Goal: Transaction & Acquisition: Purchase product/service

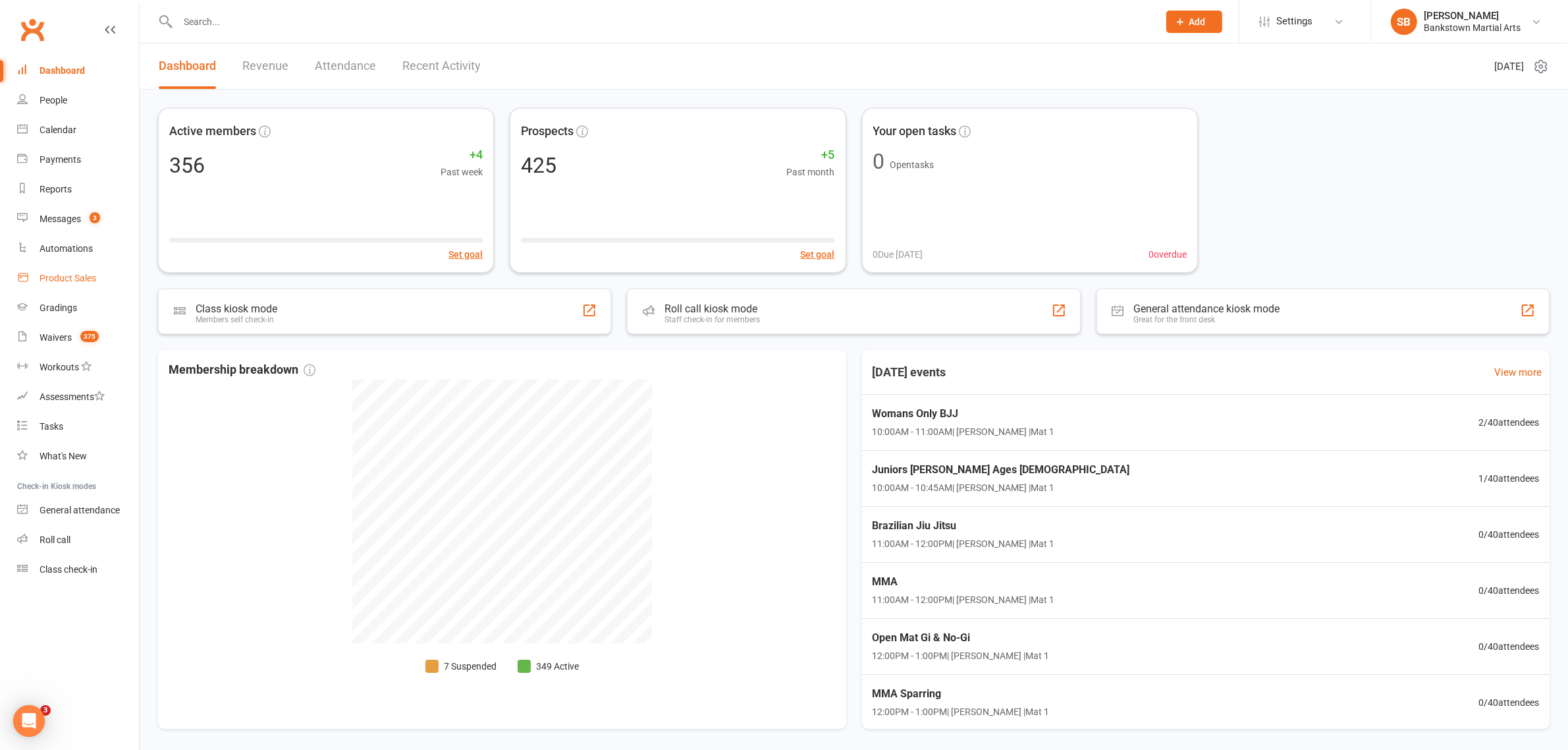
click at [84, 282] on div "Product Sales" at bounding box center [68, 278] width 57 height 10
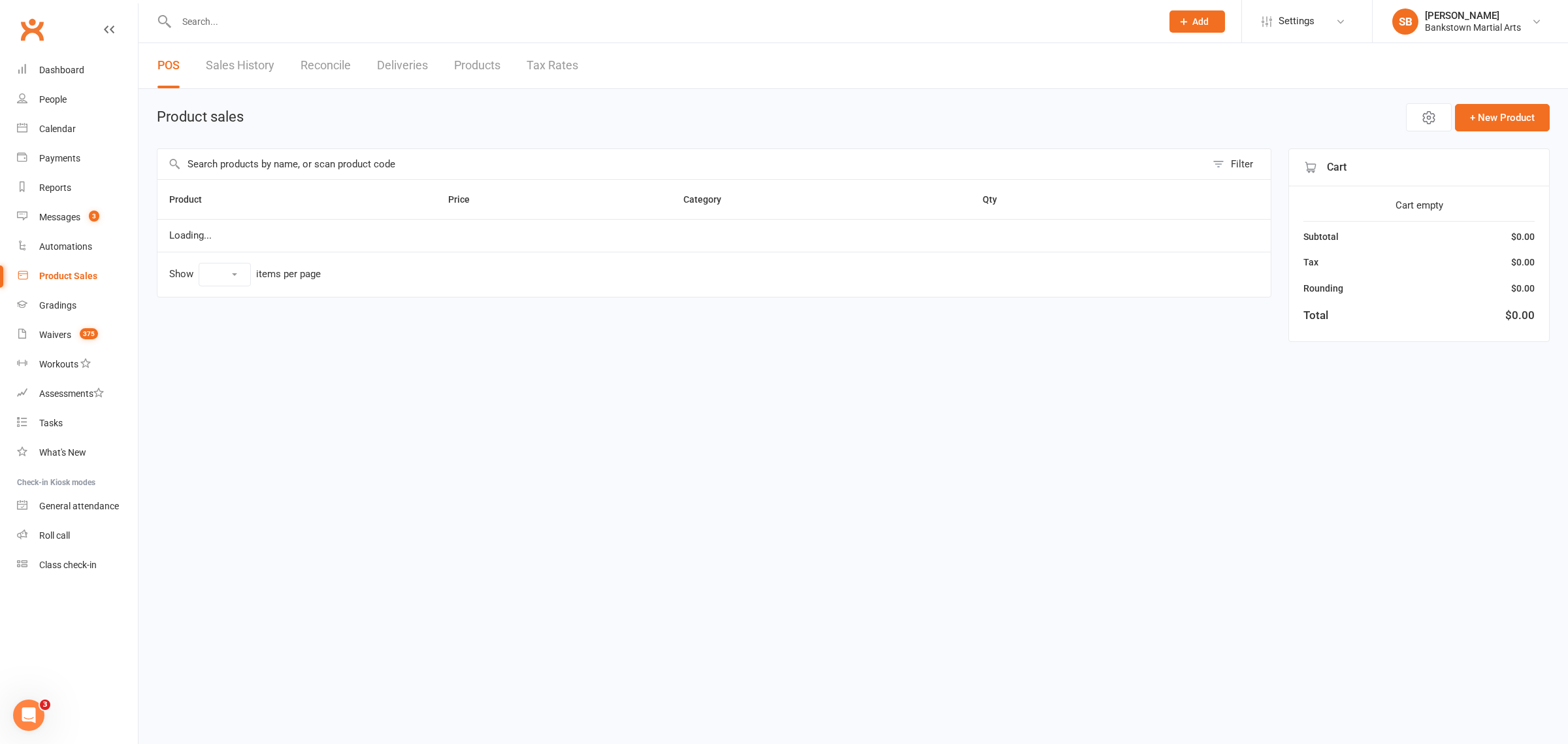
select select "100"
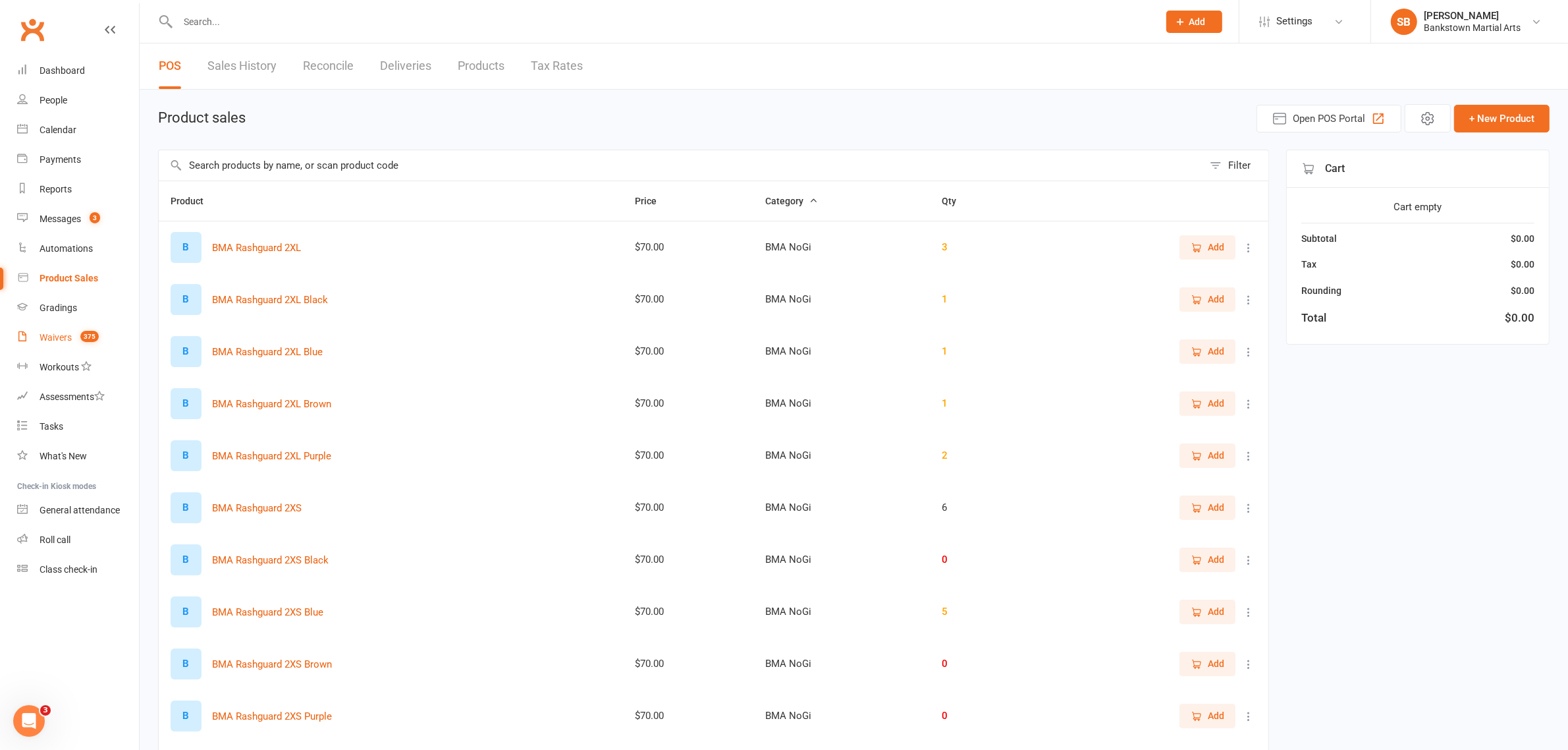
click at [61, 336] on div "Waivers" at bounding box center [55, 338] width 32 height 10
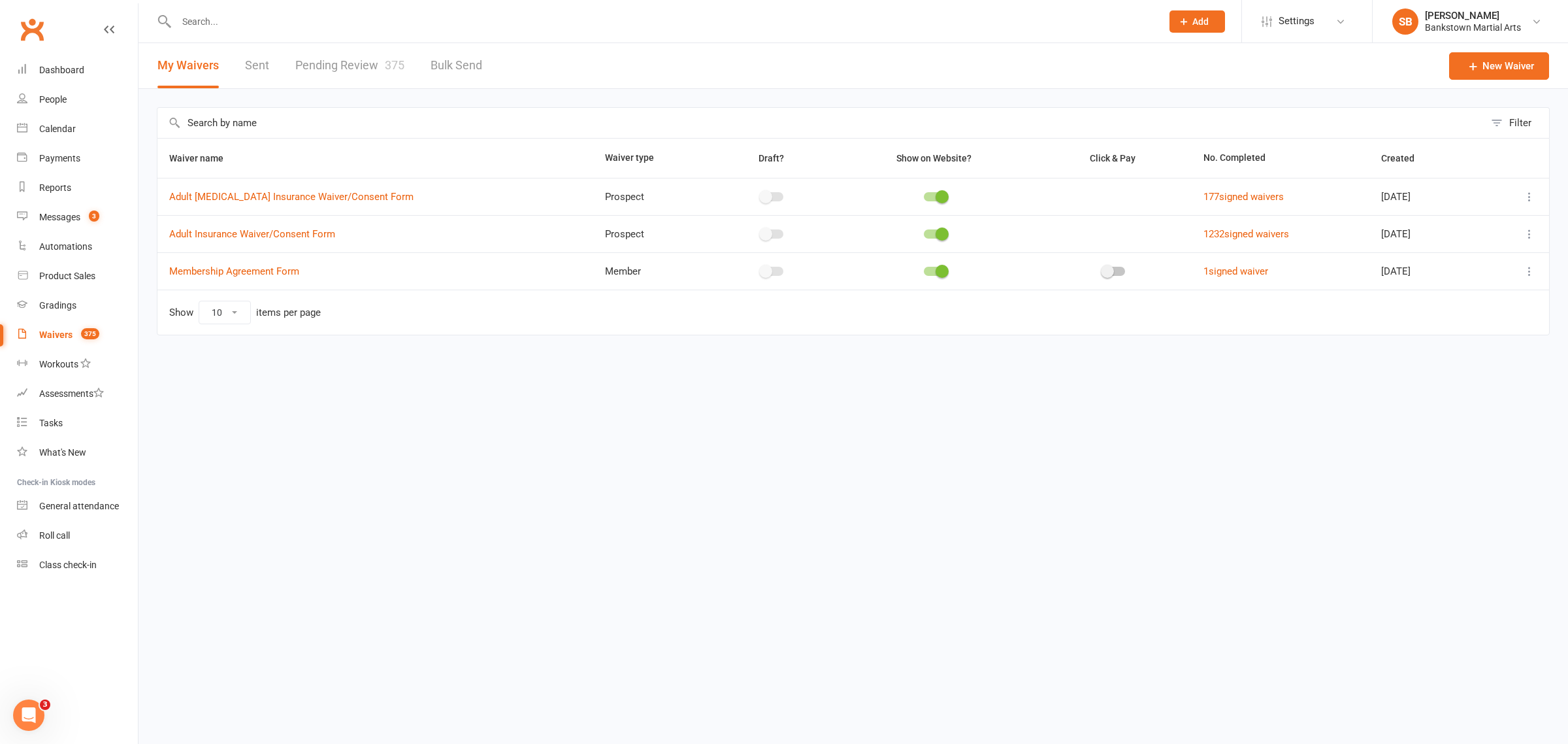
click at [343, 71] on link "Pending Review 375" at bounding box center [350, 65] width 109 height 45
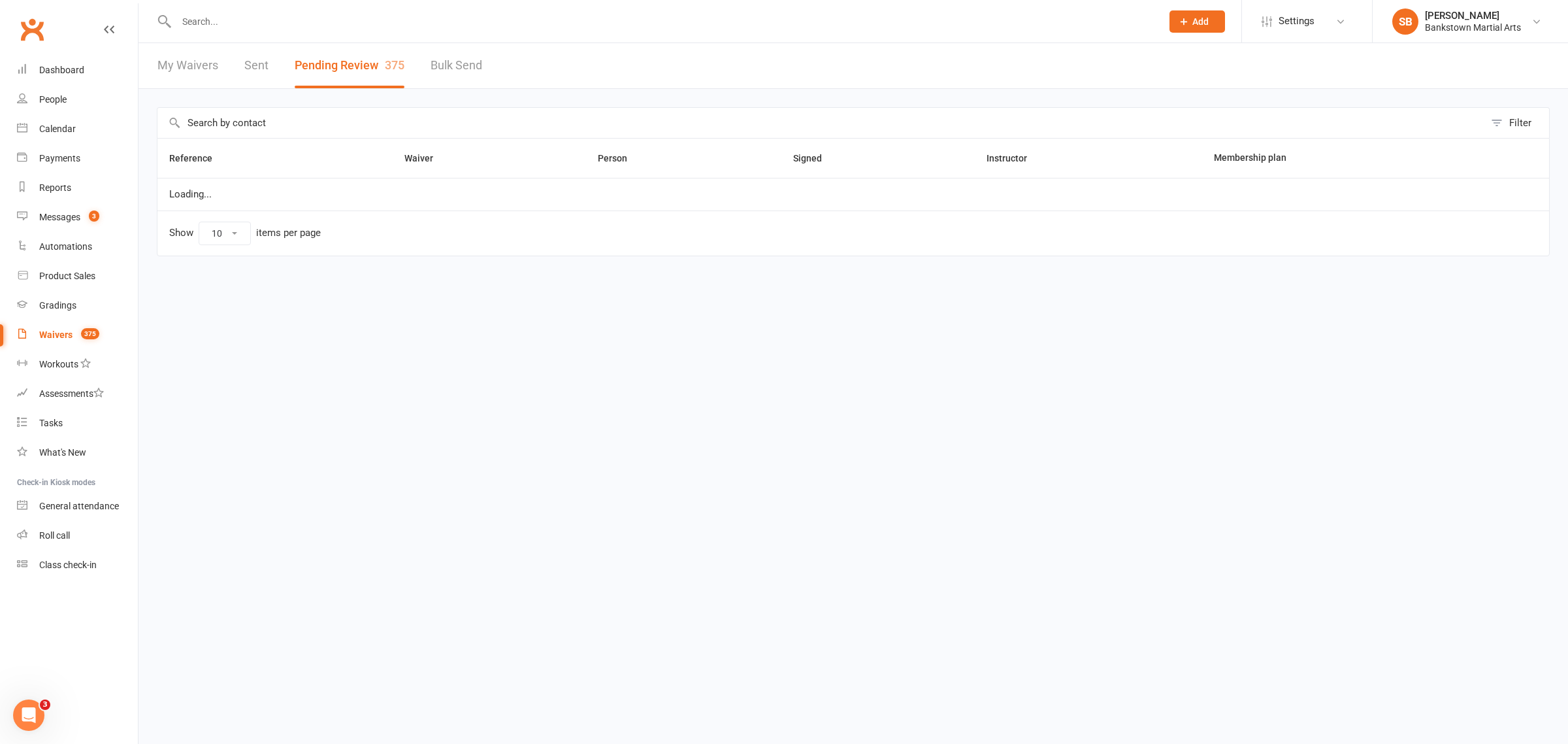
select select "50"
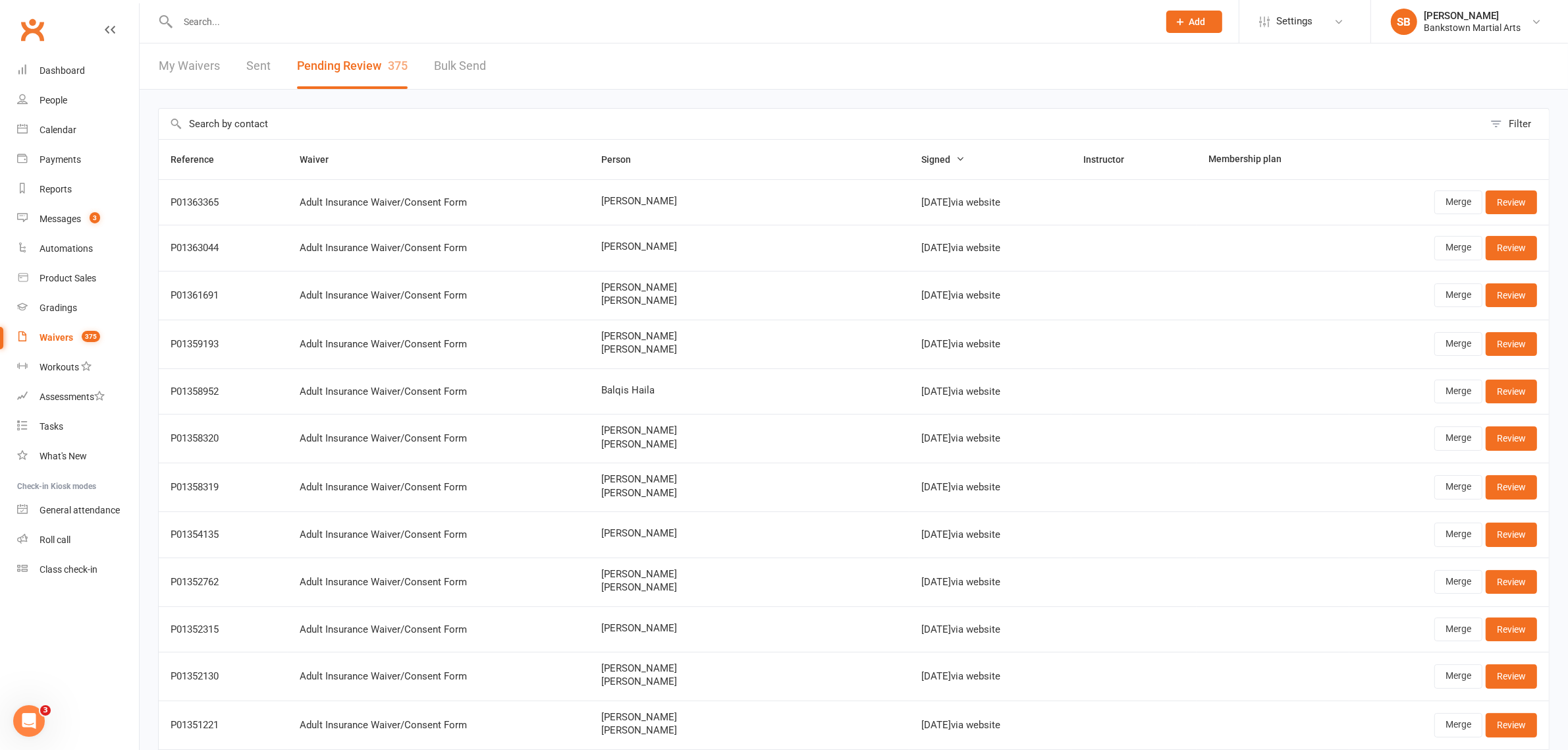
click at [240, 115] on input "text" at bounding box center [821, 123] width 1325 height 30
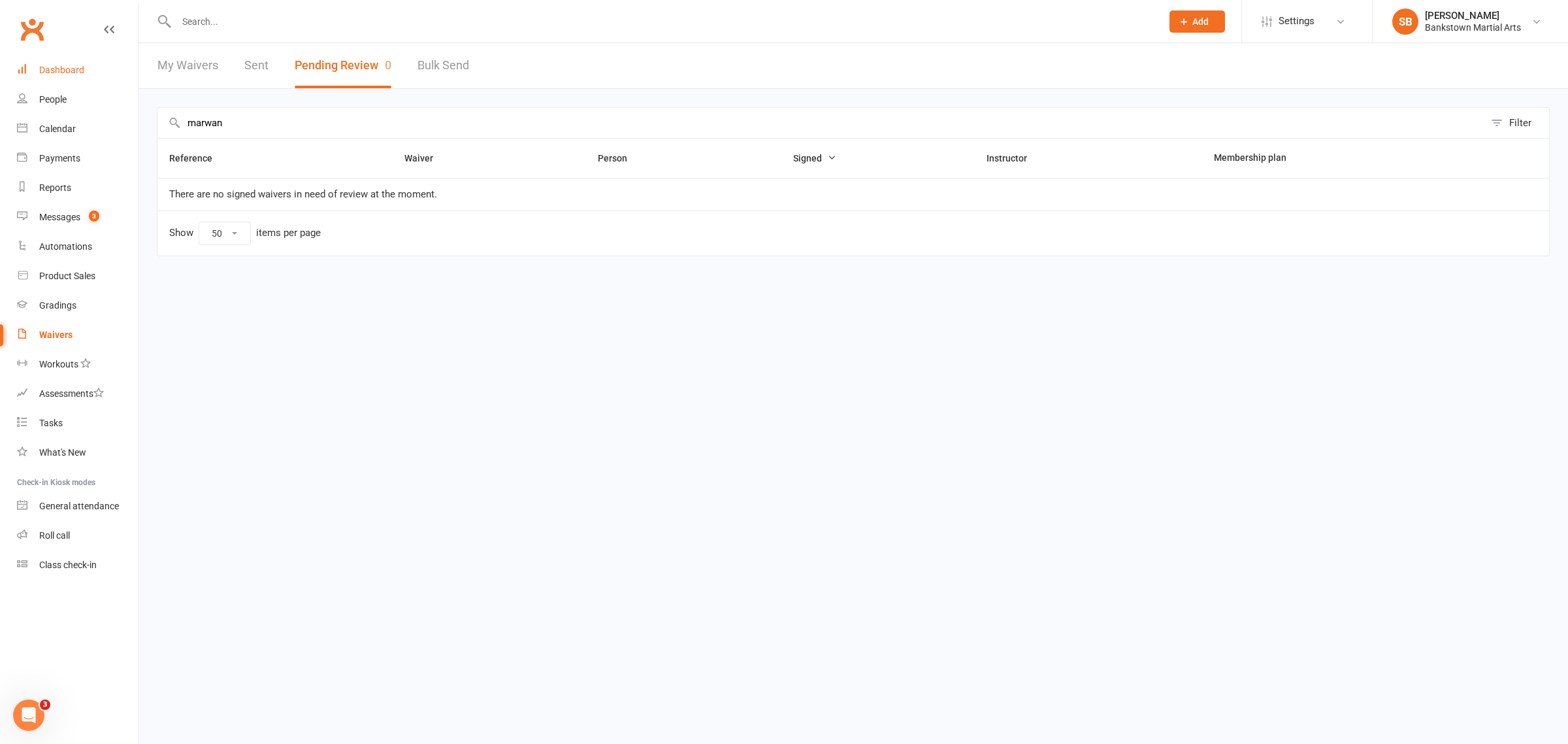
type input "marwan"
click at [79, 60] on link "Dashboard" at bounding box center [78, 70] width 121 height 29
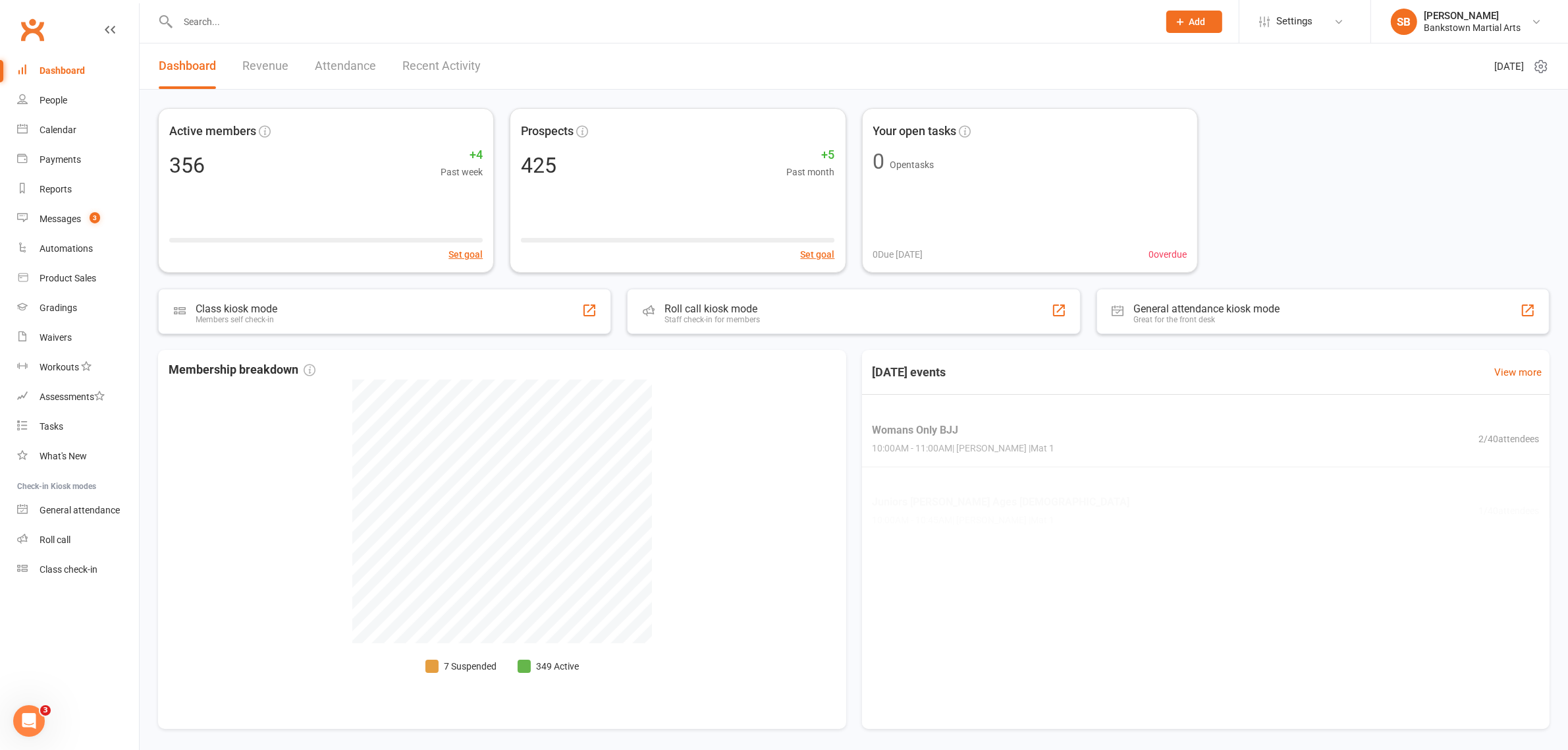
click at [212, 22] on input "text" at bounding box center [661, 22] width 976 height 18
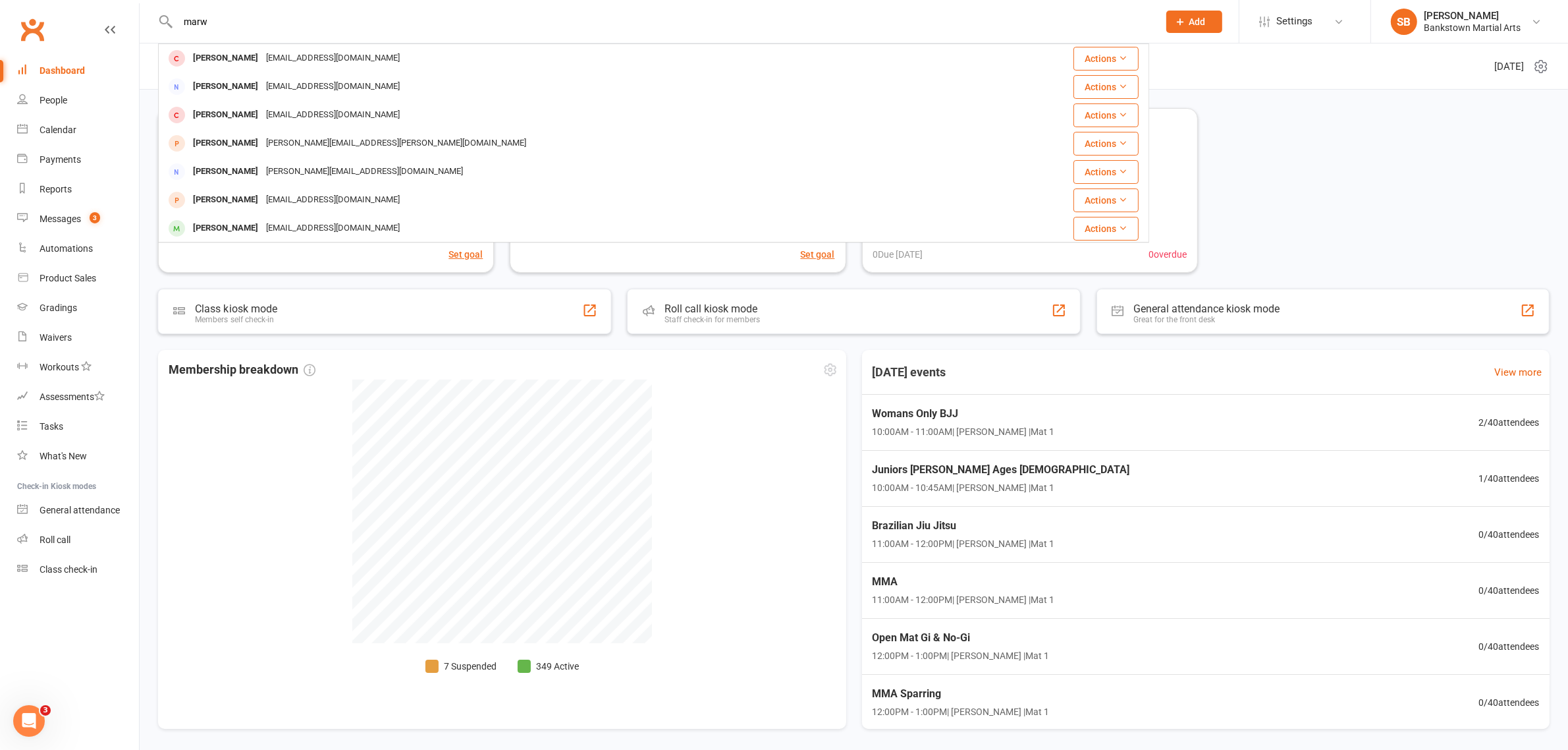
type input "marw"
click at [275, 495] on div "Membership breakdown 7 Suspended 349 Active" at bounding box center [502, 539] width 688 height 379
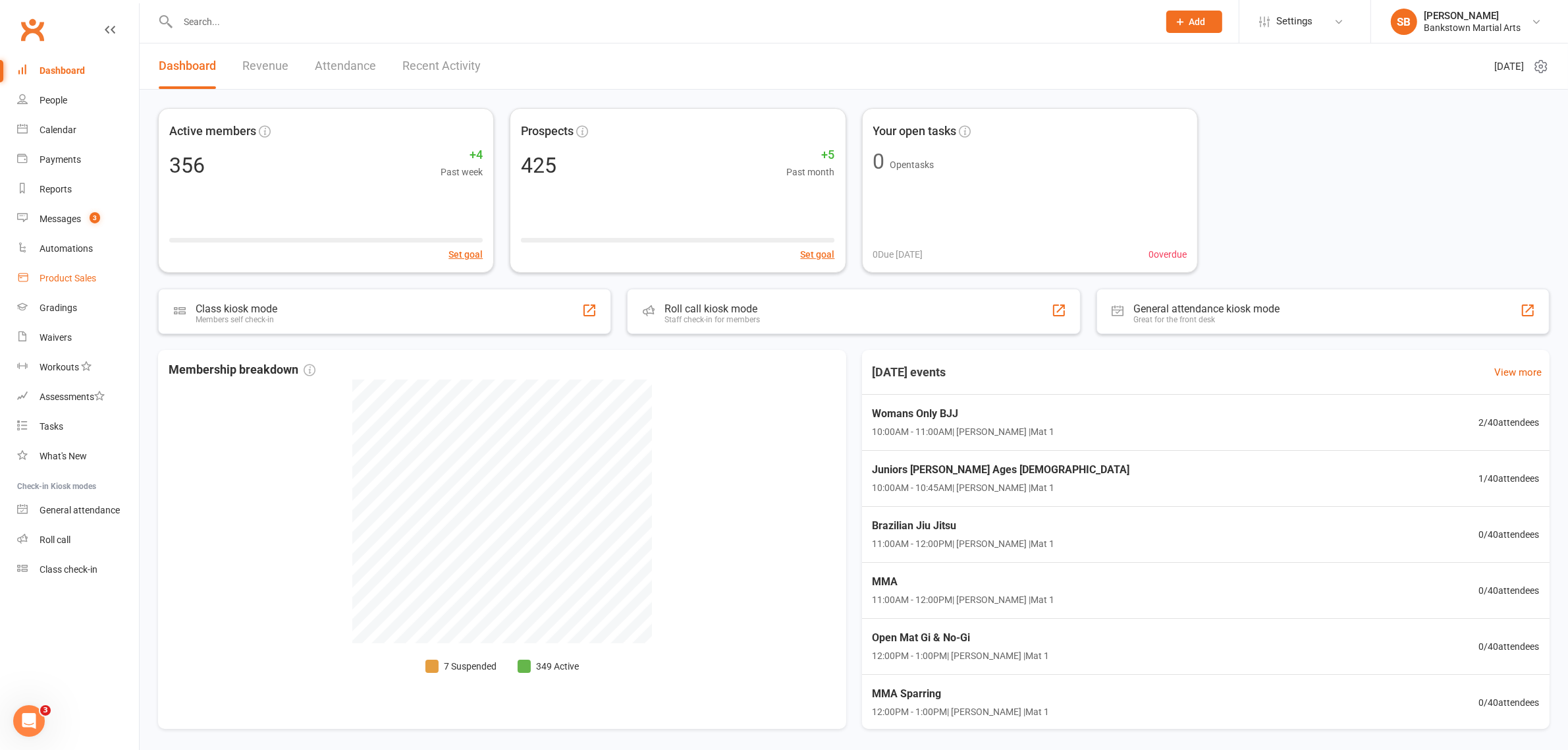
click at [54, 282] on div "Product Sales" at bounding box center [68, 278] width 57 height 10
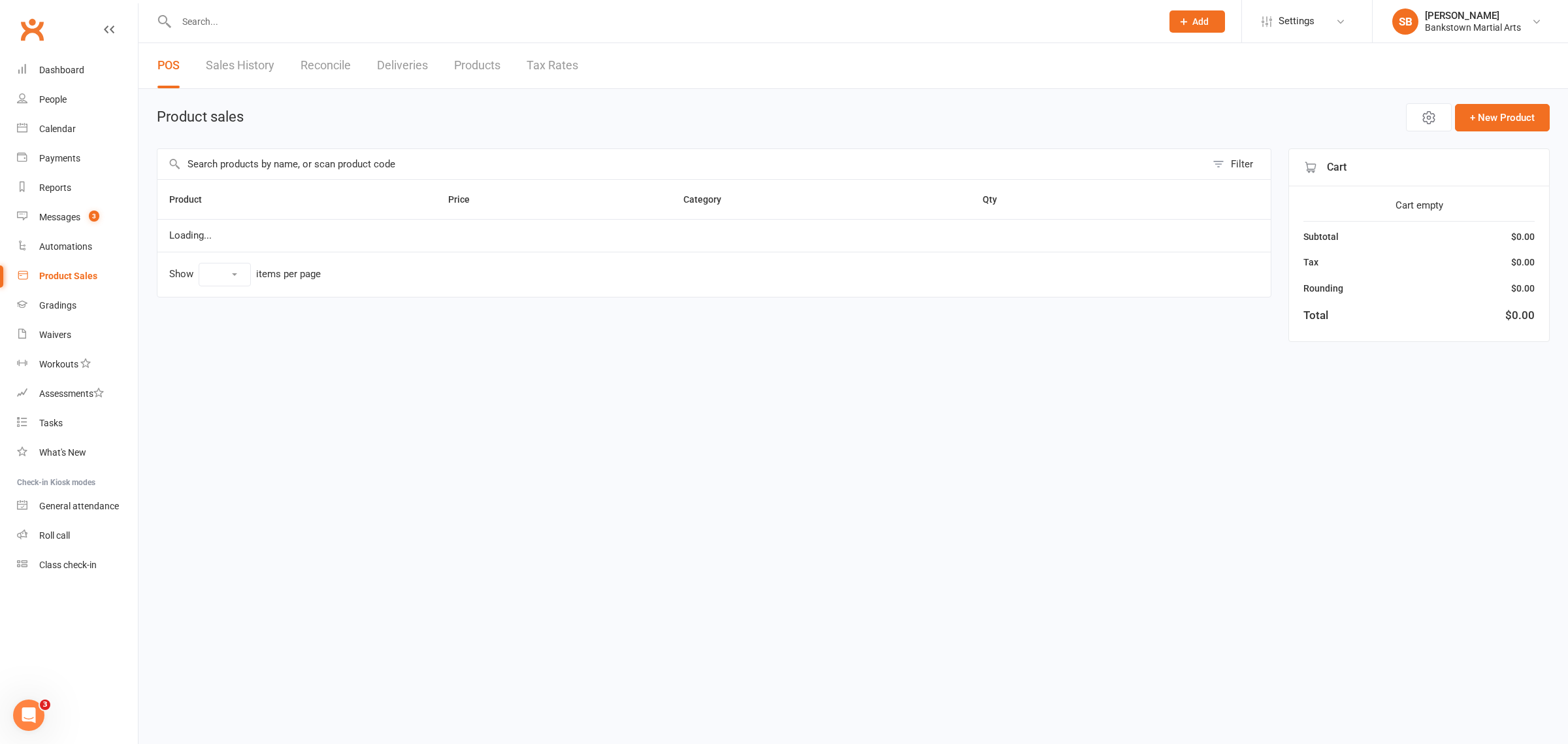
select select "100"
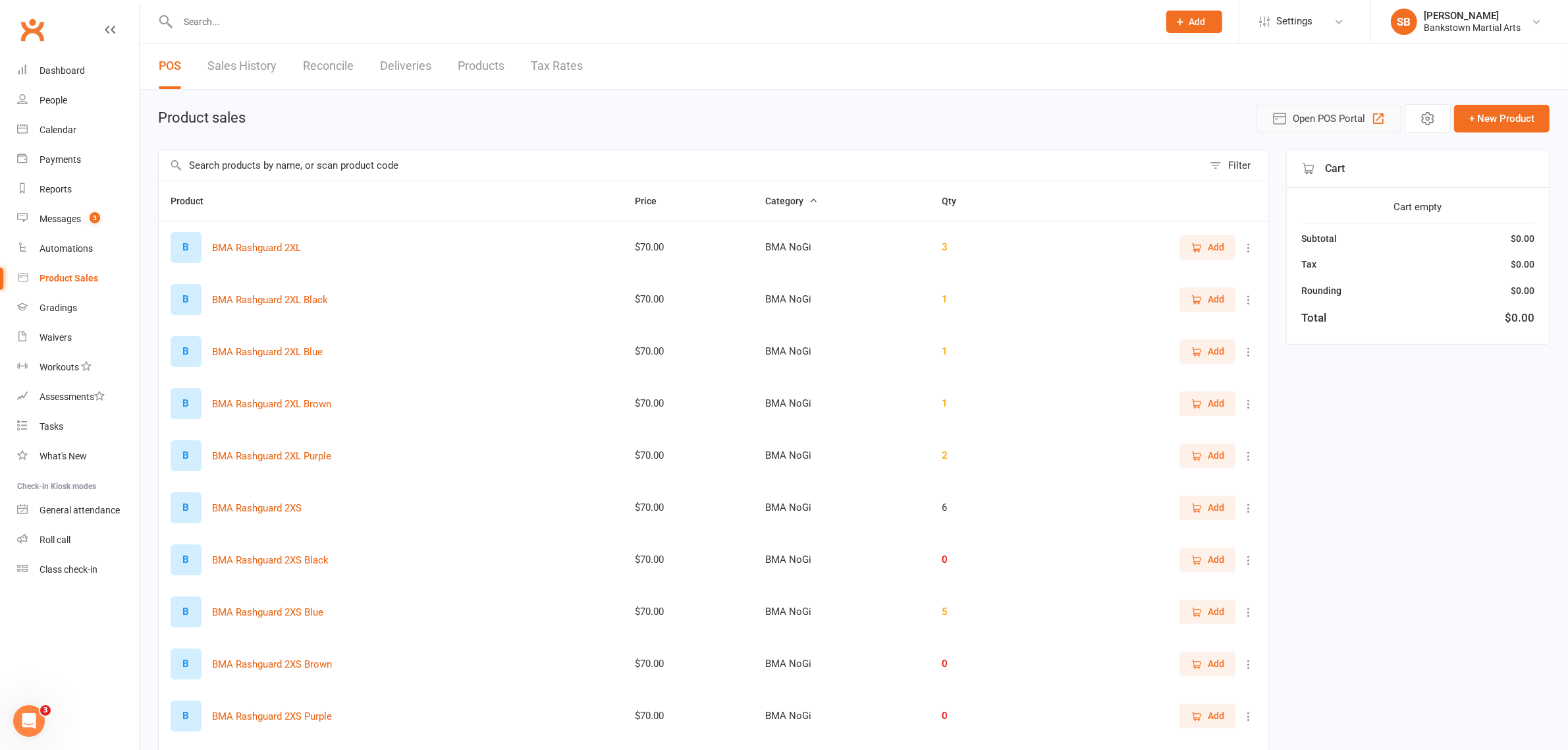
click at [1310, 123] on span "Open POS Portal" at bounding box center [1329, 119] width 72 height 15
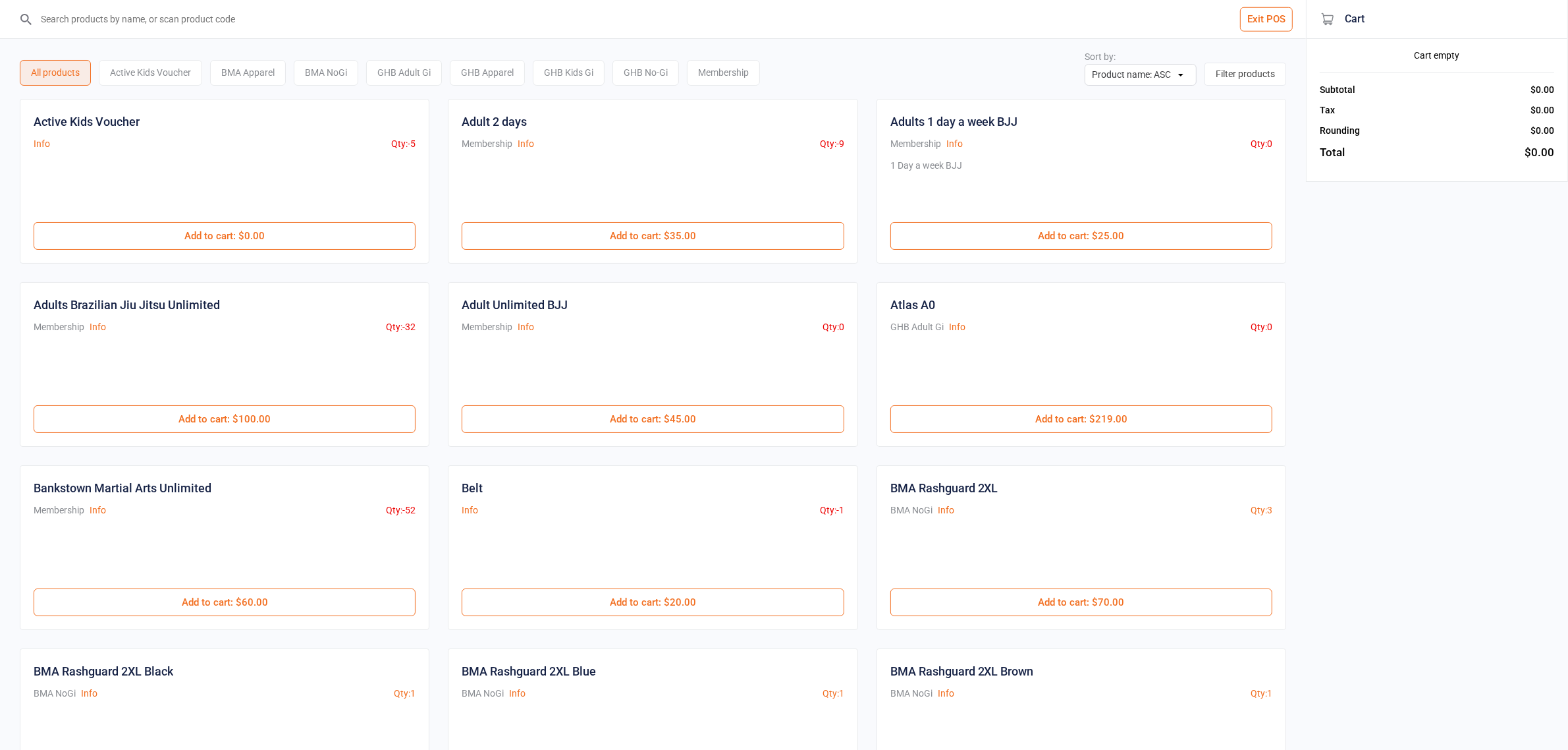
click at [109, 22] on input "search" at bounding box center [661, 19] width 1254 height 38
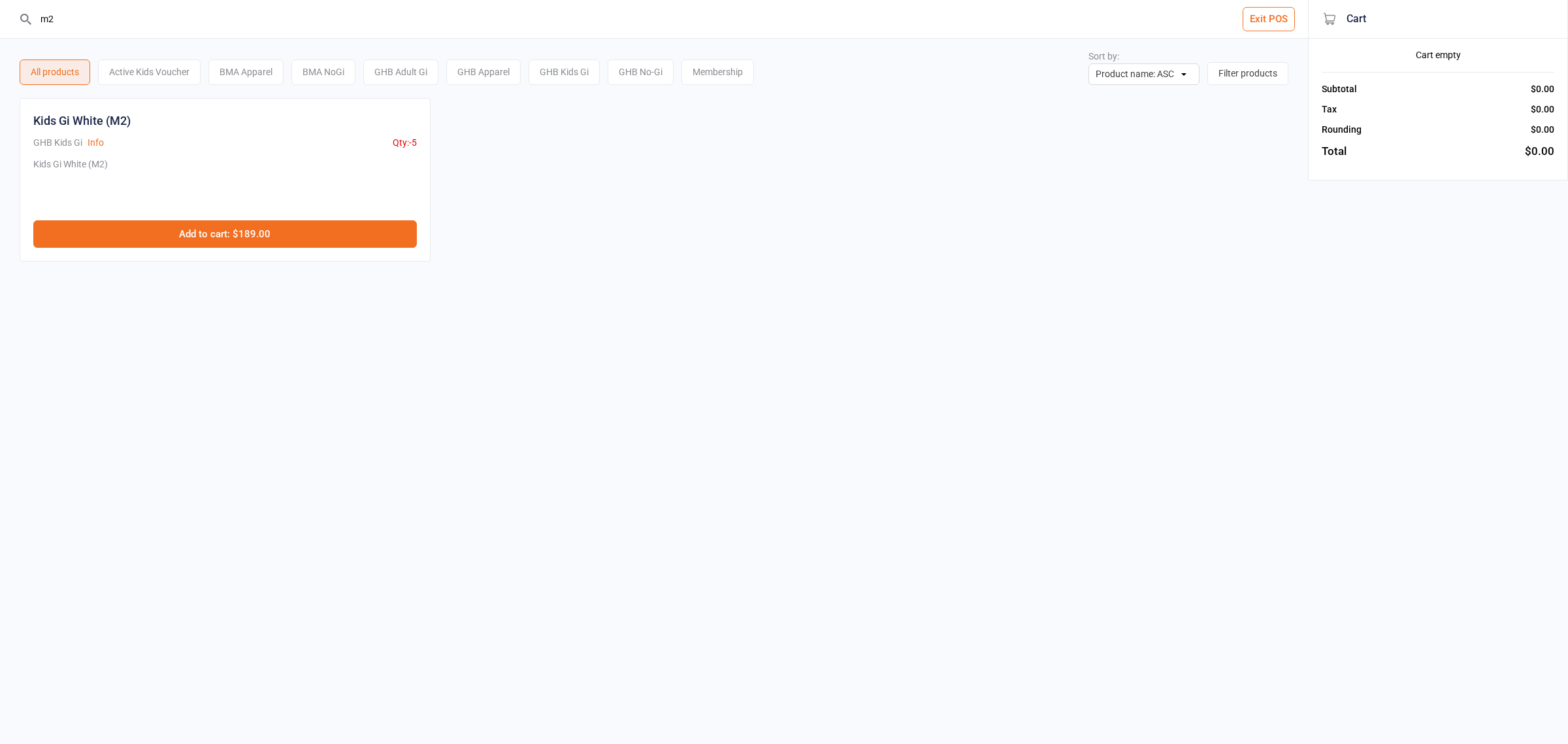
click at [168, 232] on button "Add to cart : $189.00" at bounding box center [225, 234] width 383 height 27
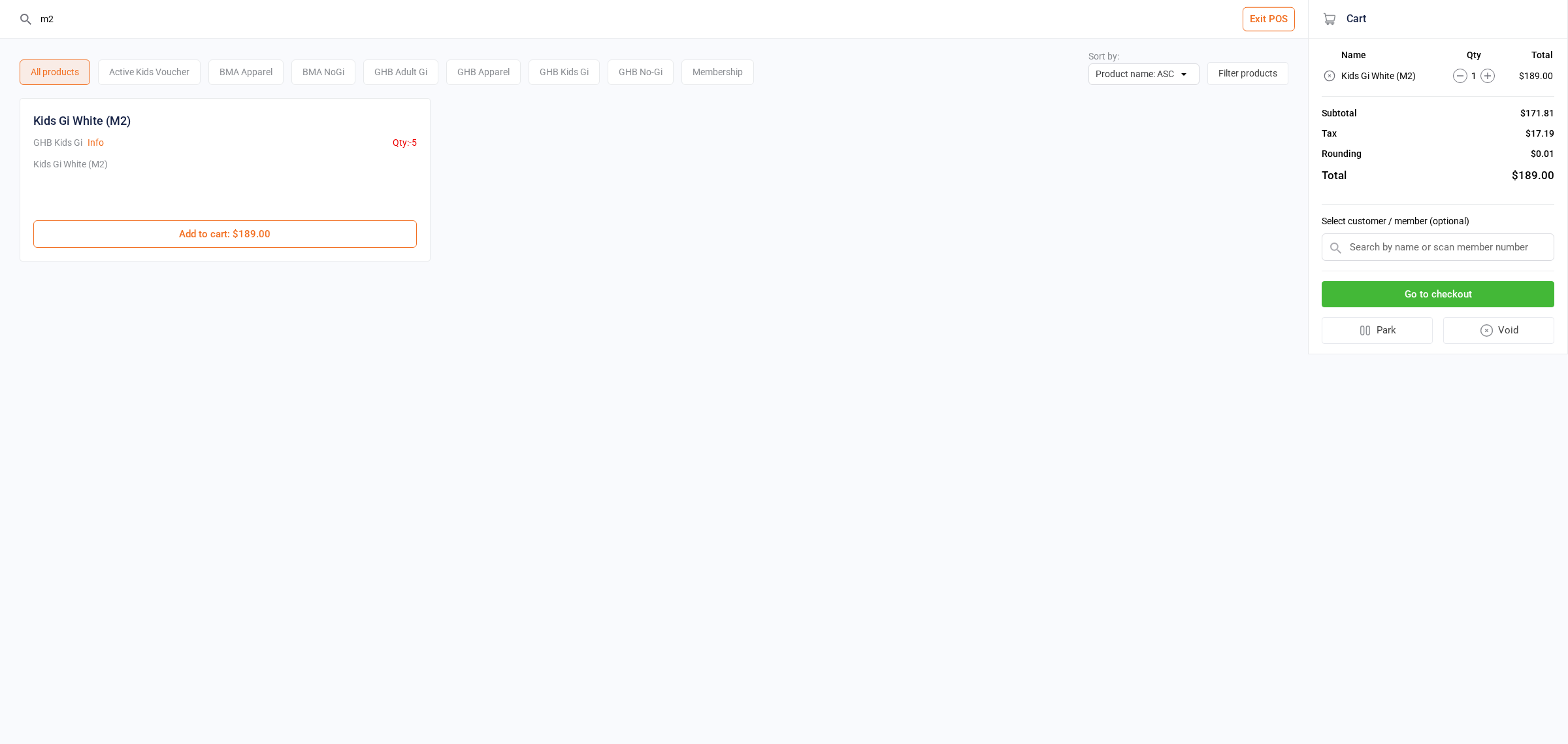
click at [106, 10] on input "m2" at bounding box center [662, 19] width 1255 height 38
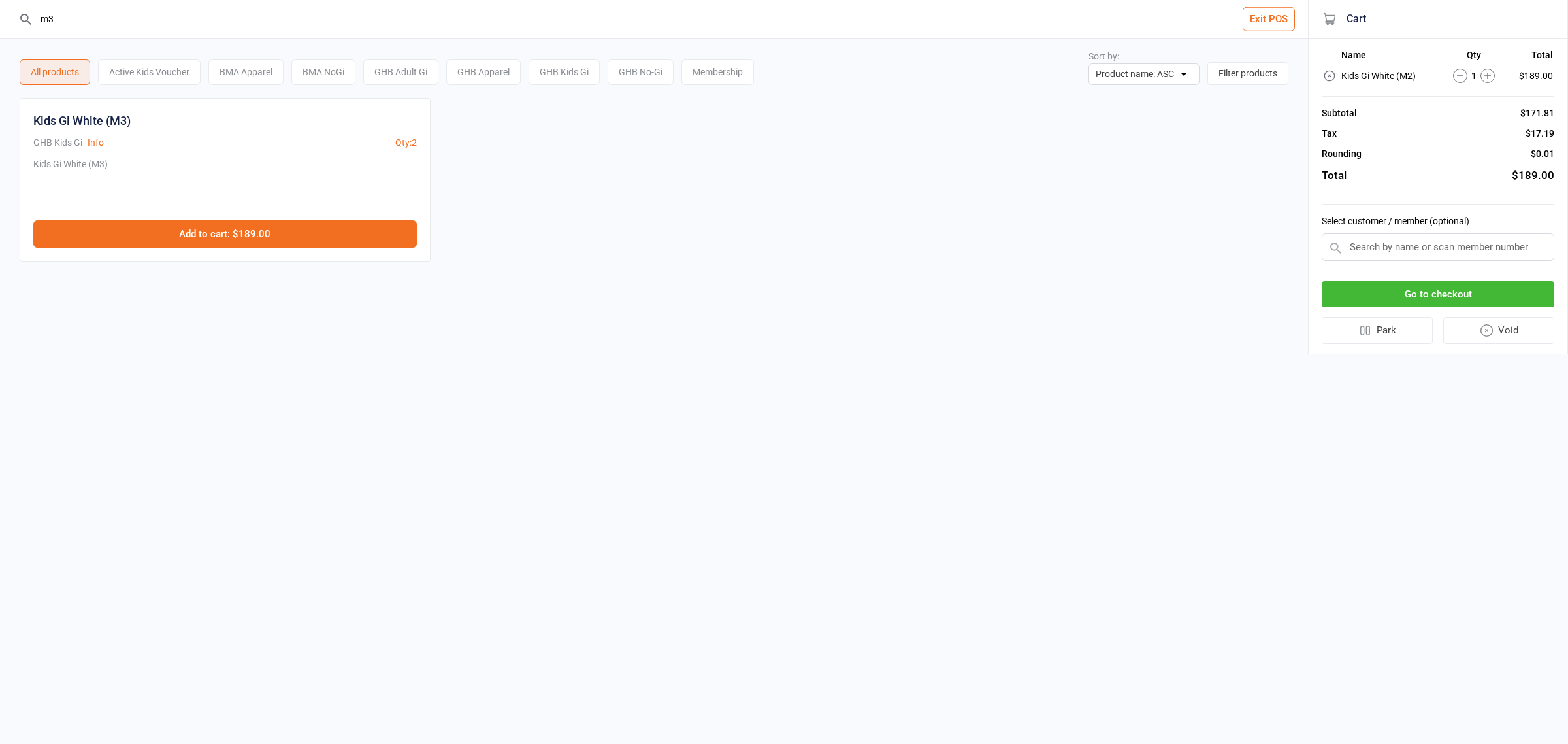
type input "m3"
click at [151, 236] on button "Add to cart : $189.00" at bounding box center [225, 234] width 383 height 27
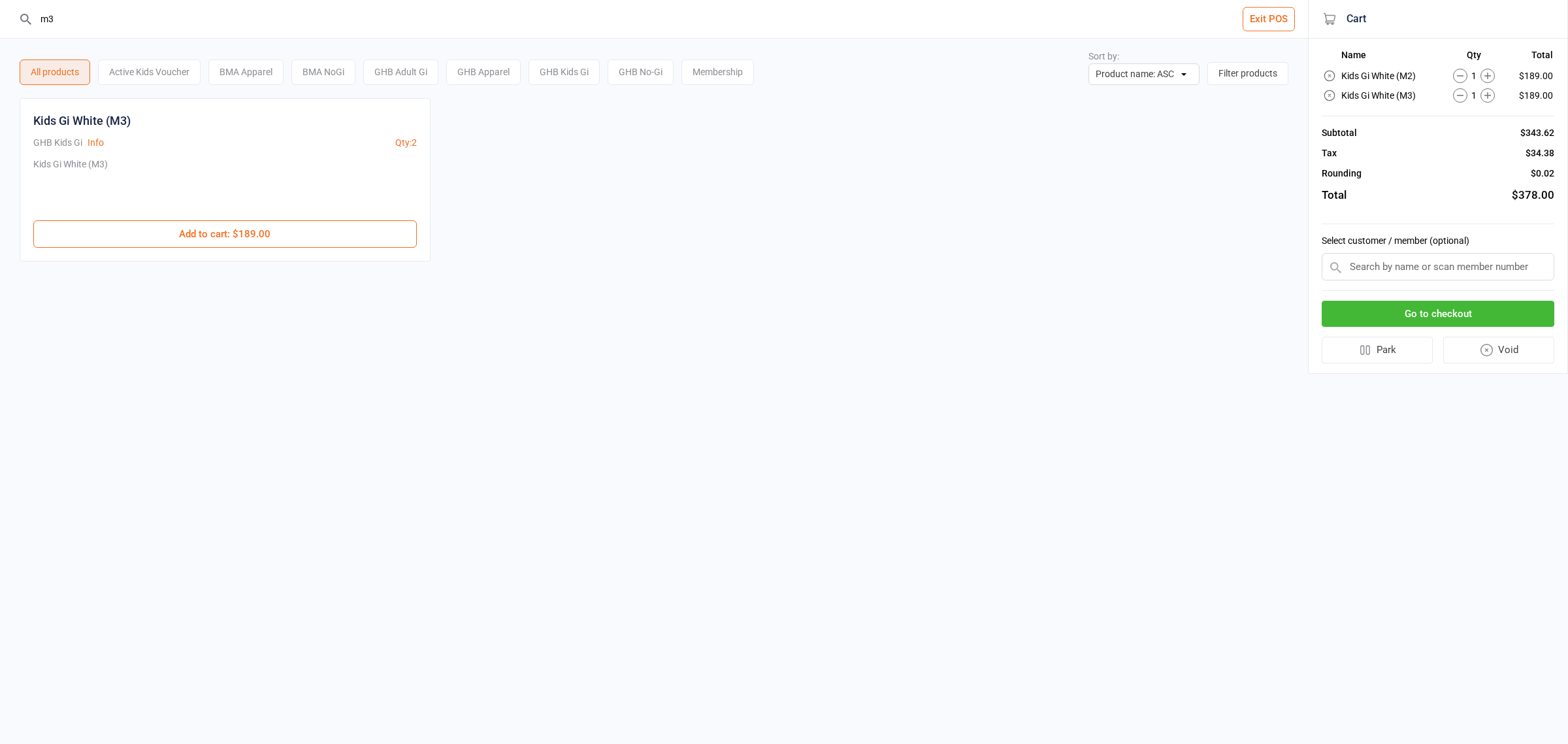
click at [813, 510] on div "m3 Exit POS All products Active Kids Voucher BMA Apparel BMA NoGi GHB Adult Gi …" at bounding box center [784, 372] width 1568 height 744
click at [1434, 315] on button "Go to checkout" at bounding box center [1438, 313] width 232 height 26
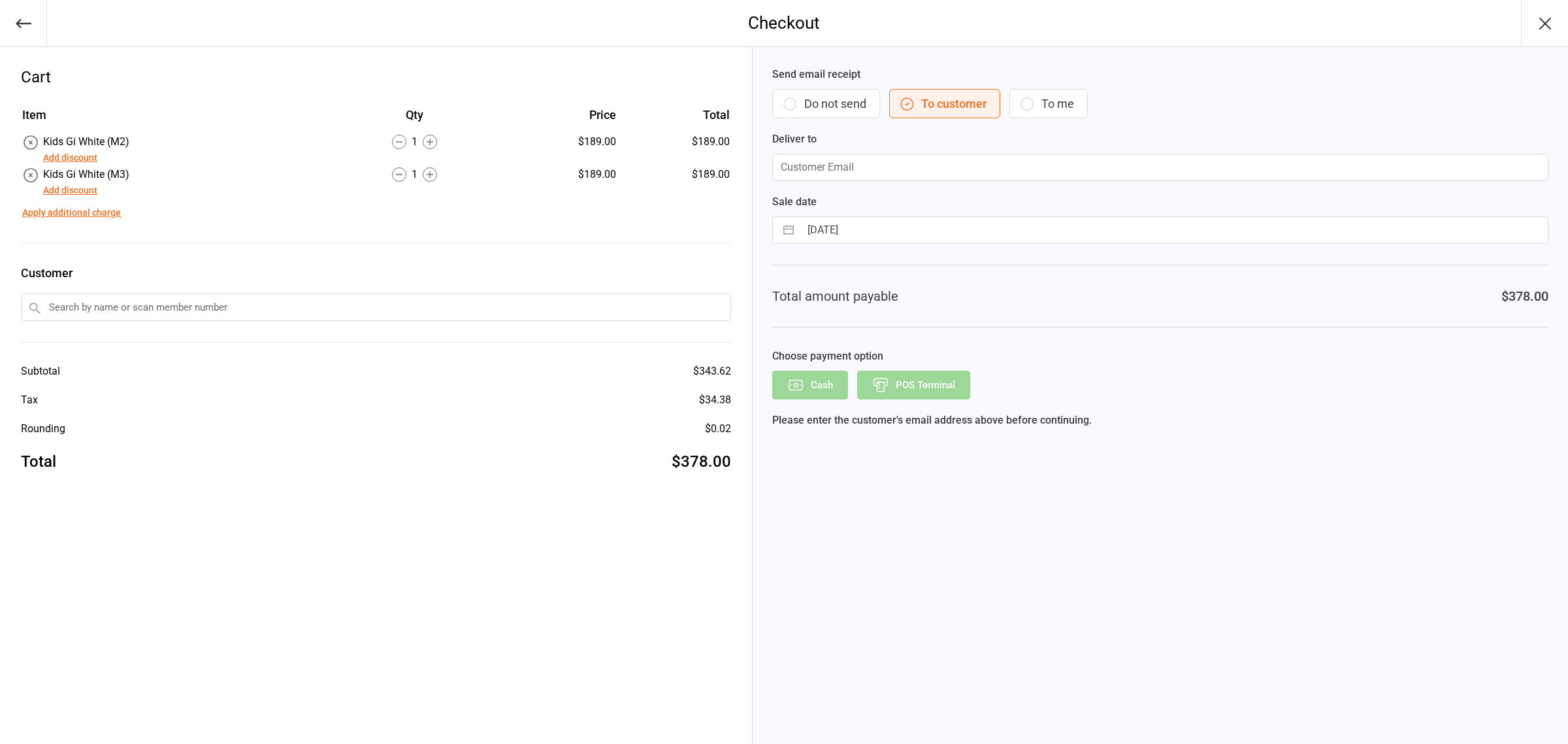
click at [77, 155] on button "Add discount" at bounding box center [69, 158] width 54 height 14
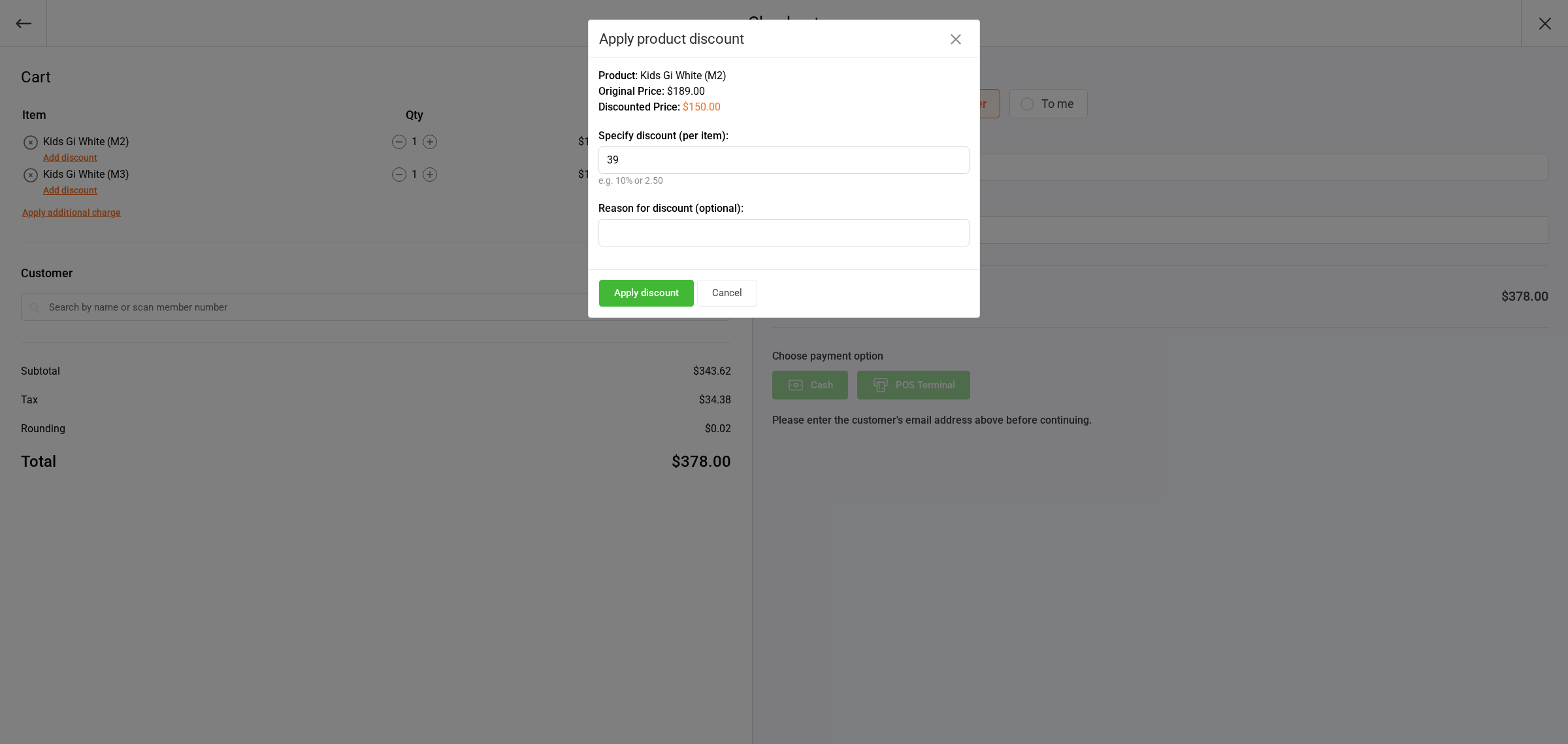
type input "39"
click at [653, 285] on button "Apply discount" at bounding box center [646, 292] width 95 height 26
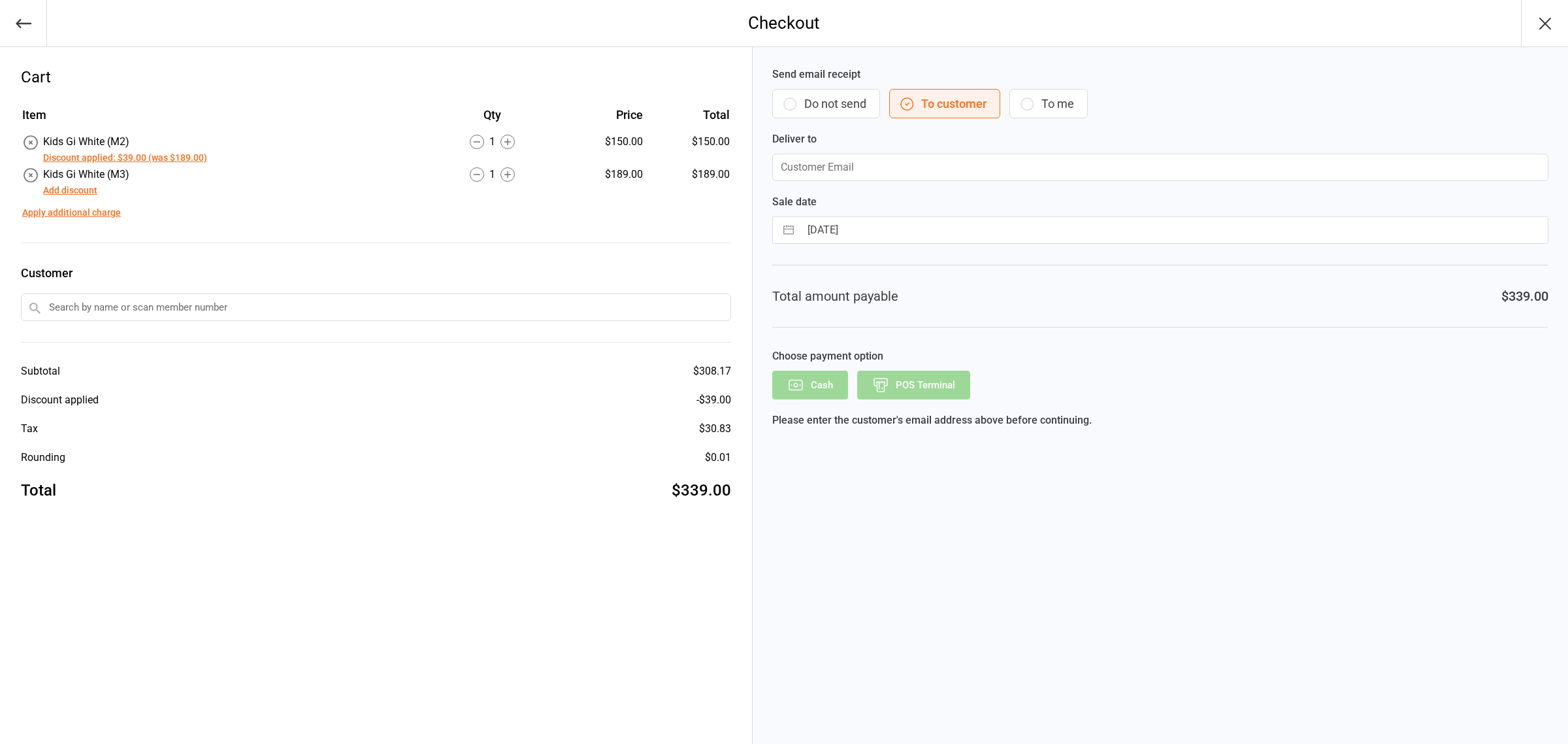
click at [75, 190] on button "Add discount" at bounding box center [69, 190] width 54 height 14
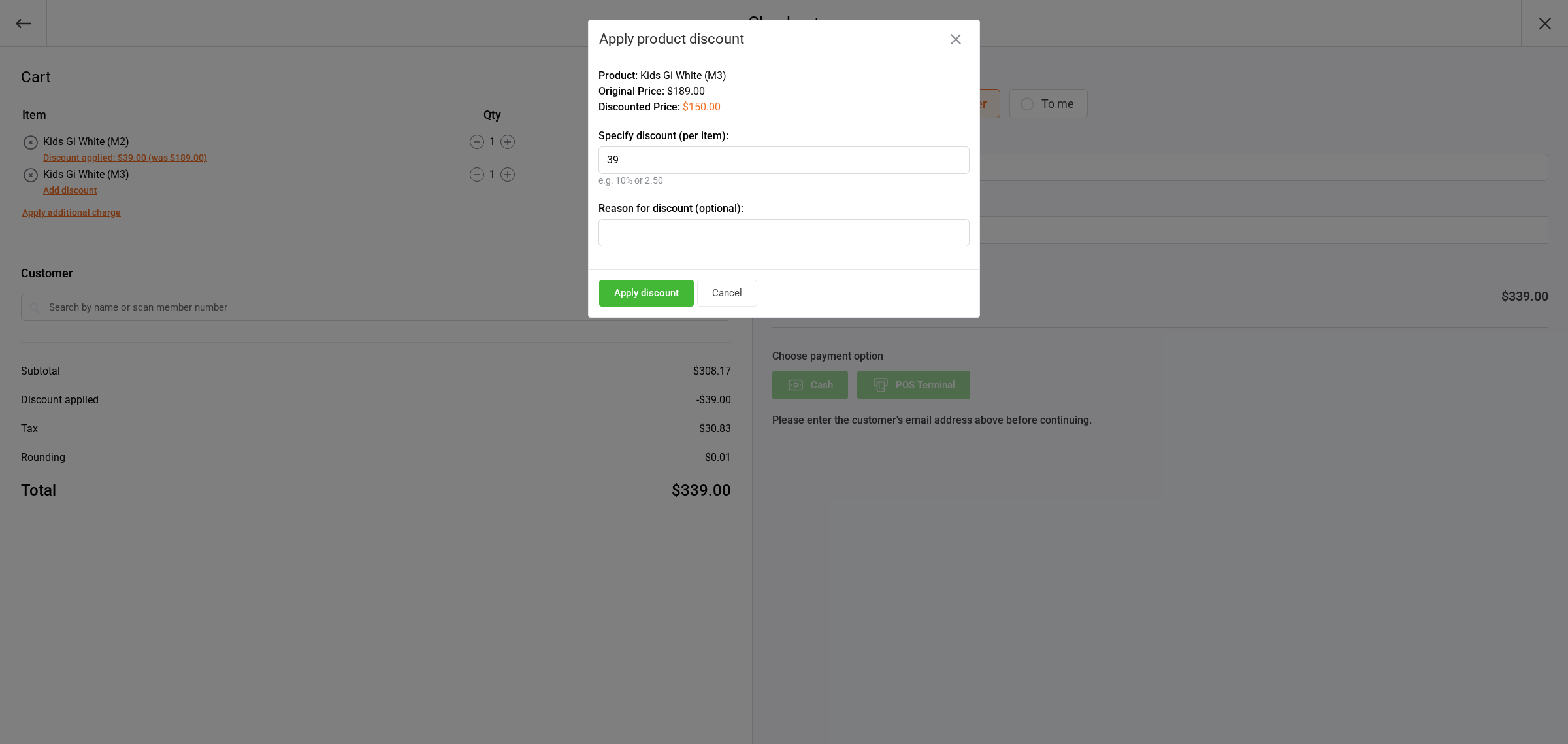
type input "39"
click at [647, 298] on button "Apply discount" at bounding box center [646, 292] width 95 height 26
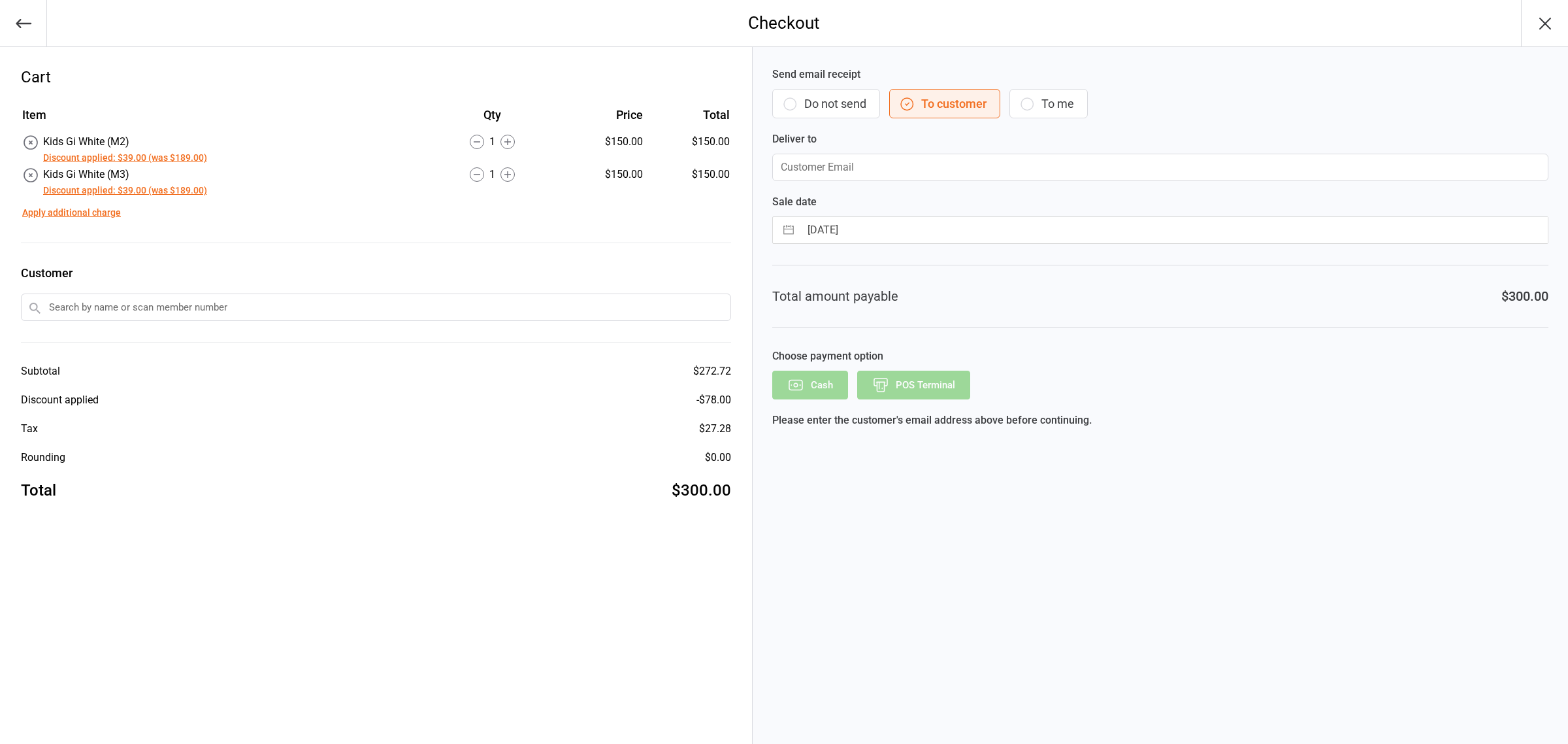
click at [114, 308] on input "text" at bounding box center [376, 307] width 711 height 27
type input "m"
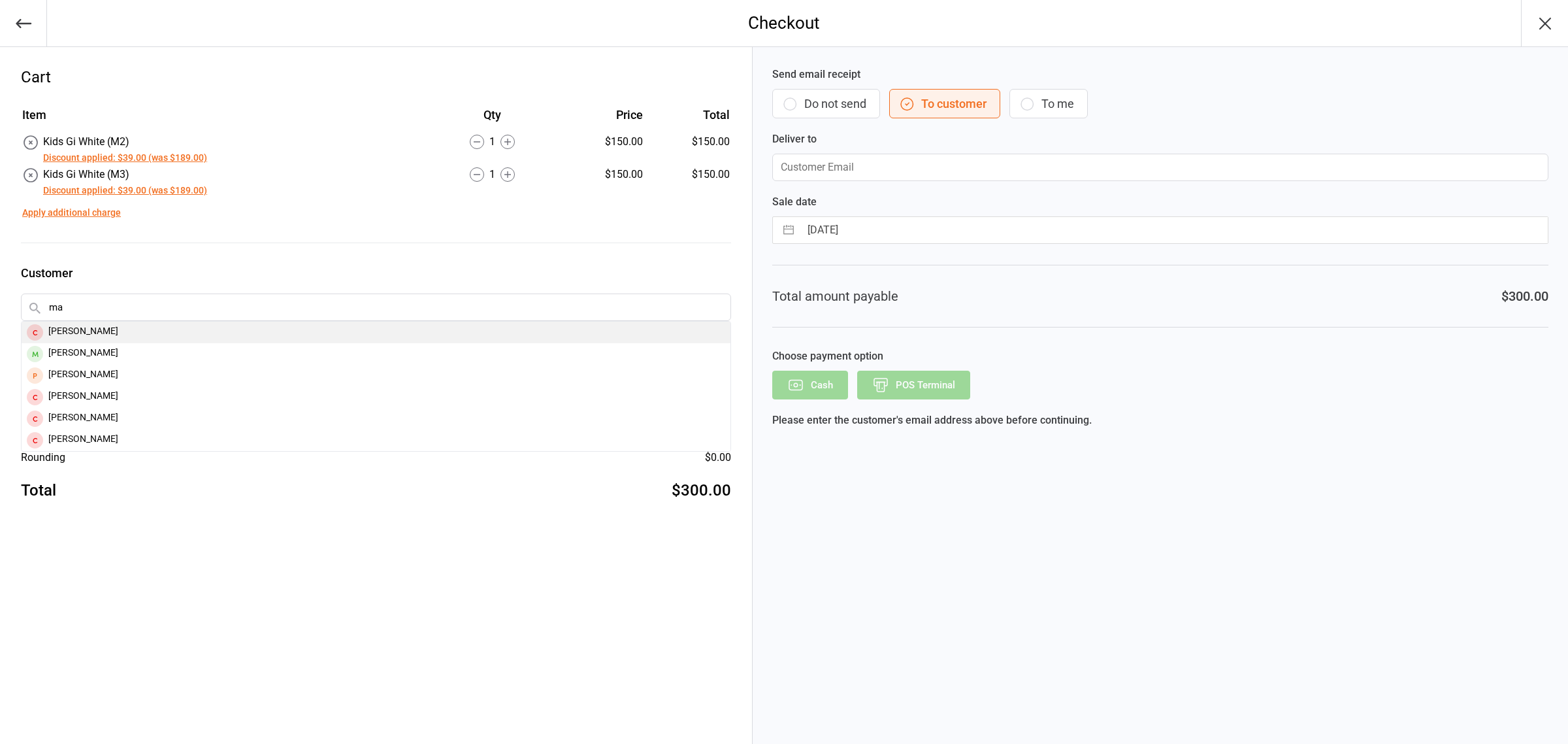
type input "m"
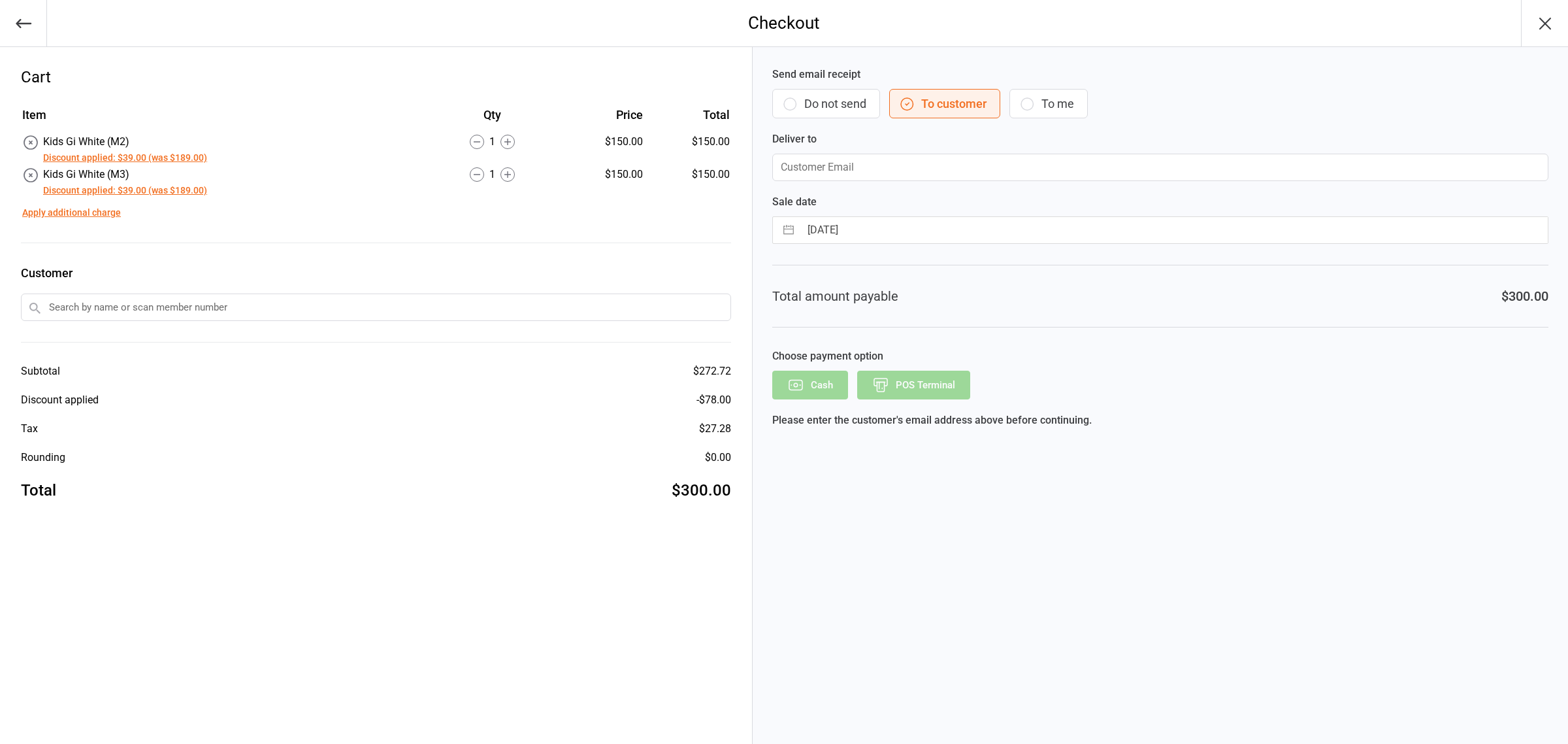
click at [87, 312] on input "text" at bounding box center [376, 307] width 711 height 27
type input "marwan a"
click at [116, 354] on div "[PERSON_NAME]" at bounding box center [376, 354] width 709 height 21
type input "[EMAIL_ADDRESS][DOMAIN_NAME]"
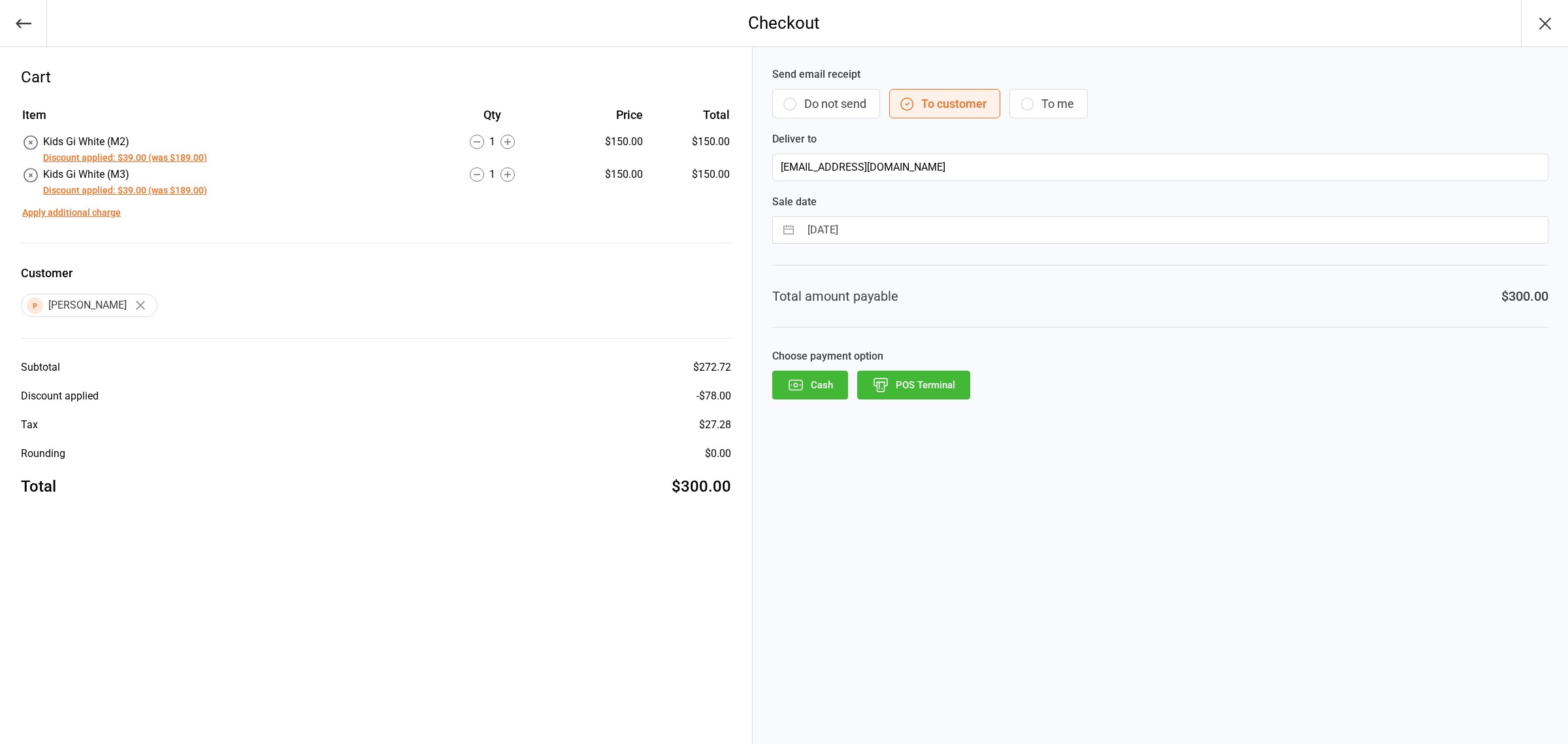
click at [935, 383] on button "POS Terminal" at bounding box center [914, 385] width 113 height 29
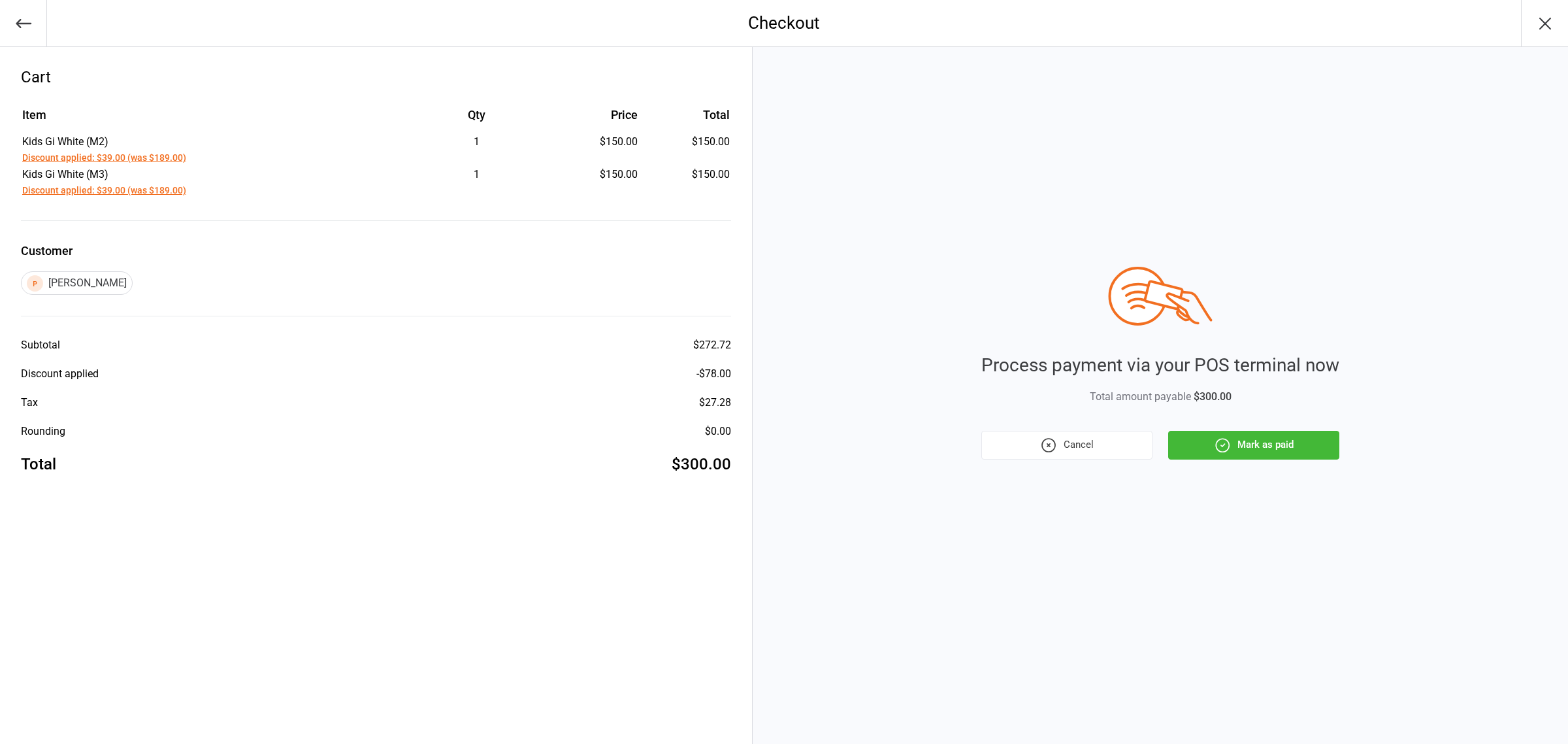
click at [1222, 444] on icon "button" at bounding box center [1222, 445] width 17 height 17
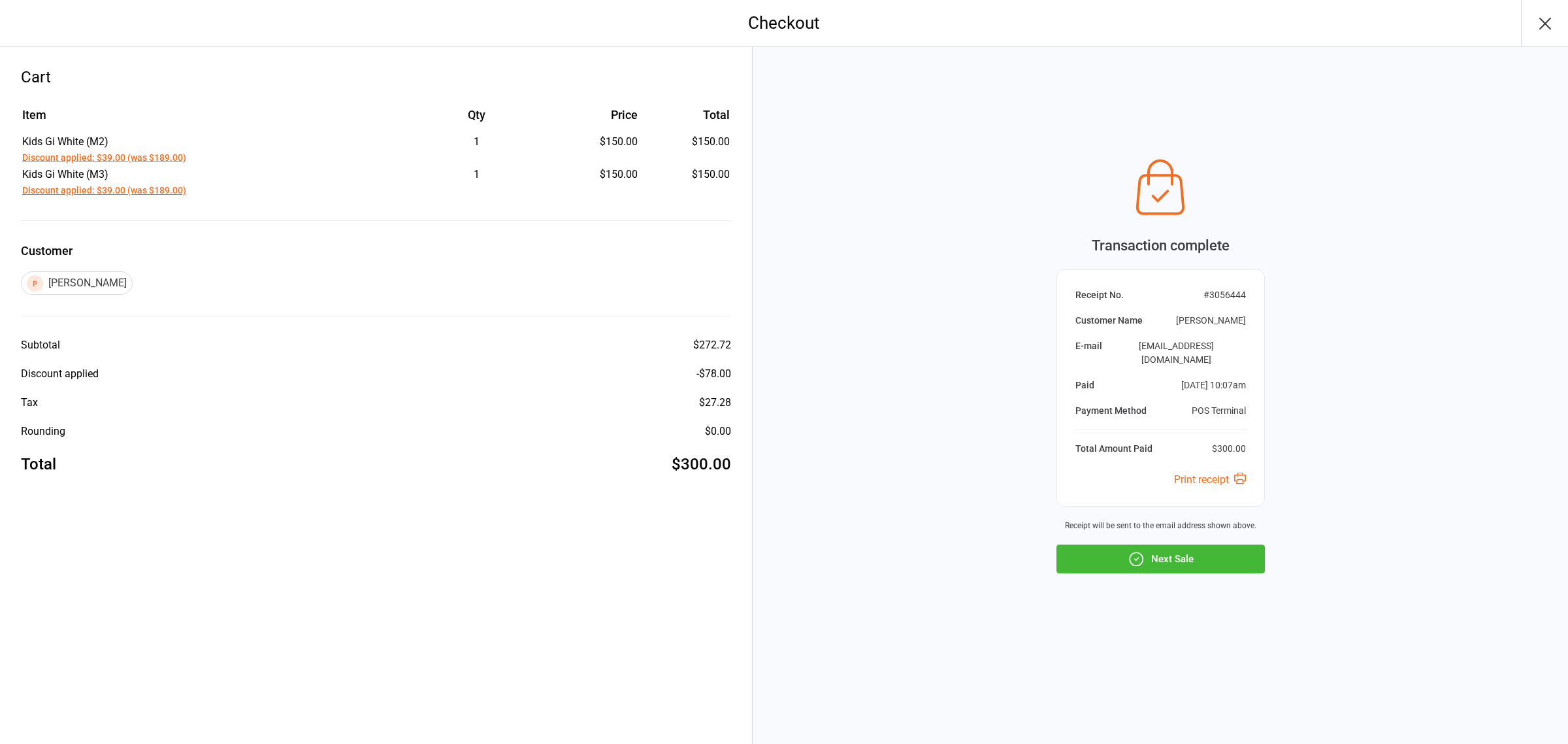
click at [1174, 560] on button "Next Sale" at bounding box center [1161, 559] width 208 height 29
